Goal: Task Accomplishment & Management: Manage account settings

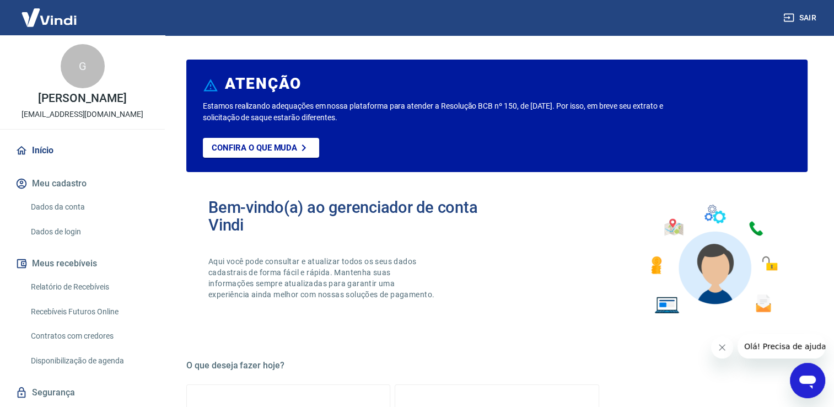
click at [722, 348] on icon "Fechar mensagem da empresa" at bounding box center [722, 347] width 9 height 9
